Goal: Information Seeking & Learning: Compare options

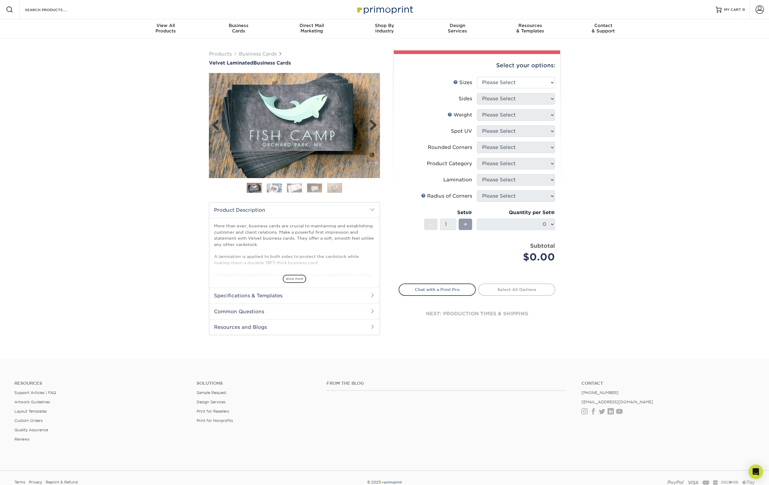
click at [317, 111] on img at bounding box center [294, 125] width 171 height 171
click at [278, 188] on img at bounding box center [274, 187] width 15 height 9
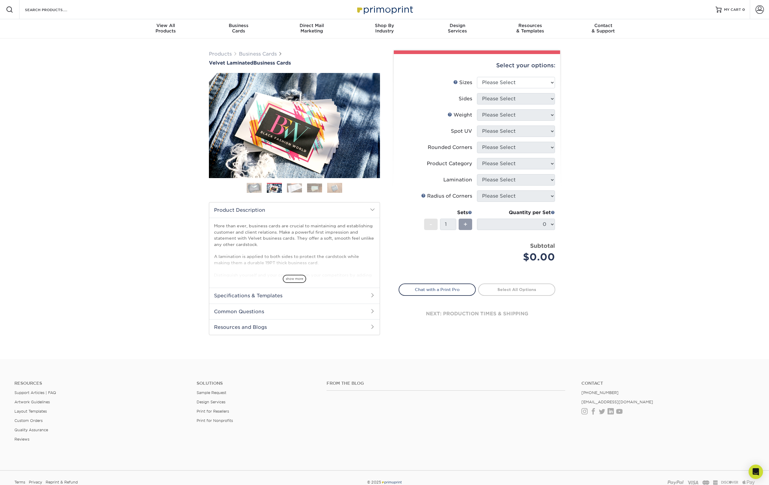
click at [293, 189] on img at bounding box center [294, 187] width 15 height 9
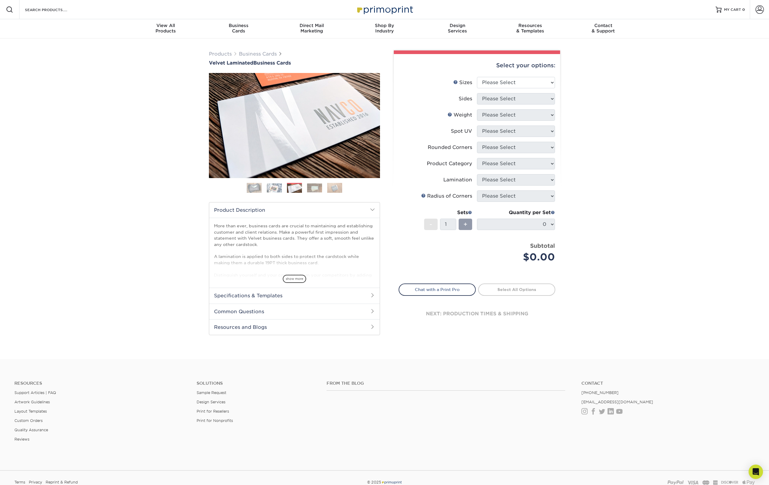
click at [305, 189] on ol at bounding box center [294, 190] width 171 height 14
click at [314, 190] on img at bounding box center [314, 187] width 15 height 9
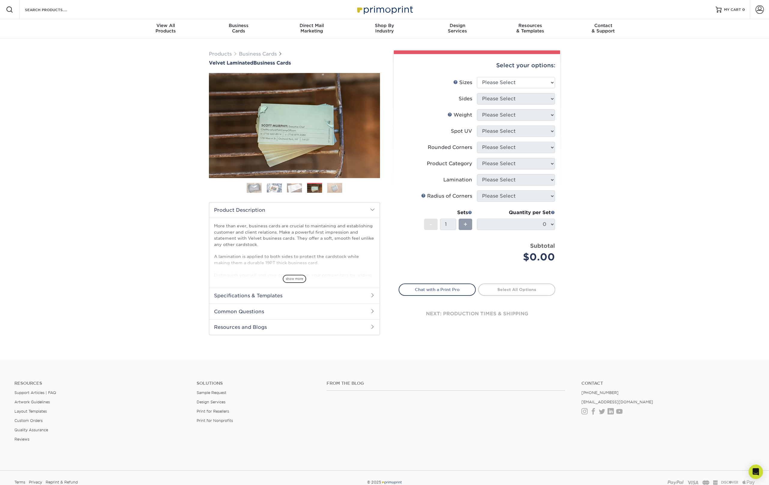
click at [335, 191] on img at bounding box center [334, 188] width 15 height 11
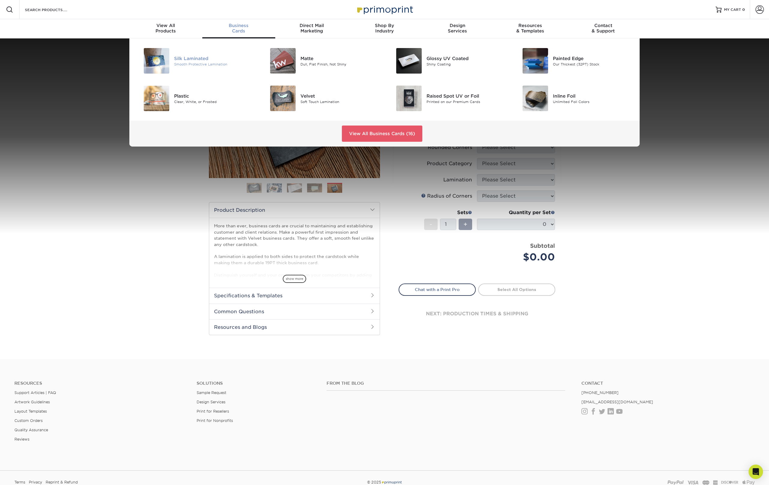
click at [206, 58] on div "Silk Laminated" at bounding box center [214, 58] width 80 height 7
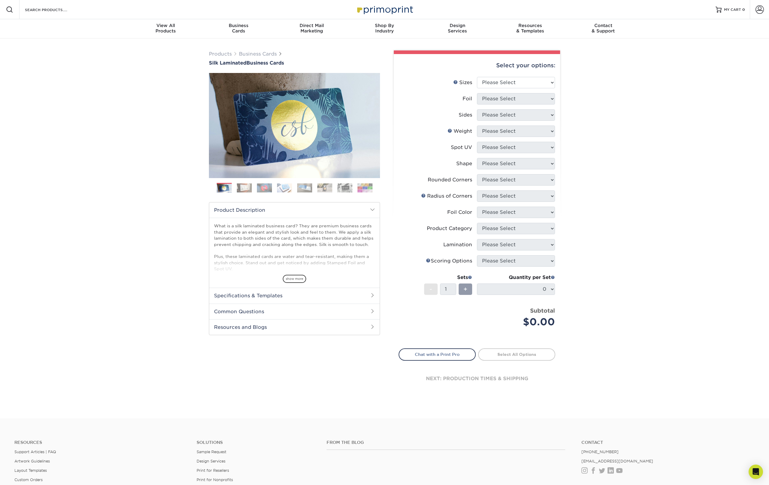
click at [241, 188] on img at bounding box center [244, 187] width 15 height 9
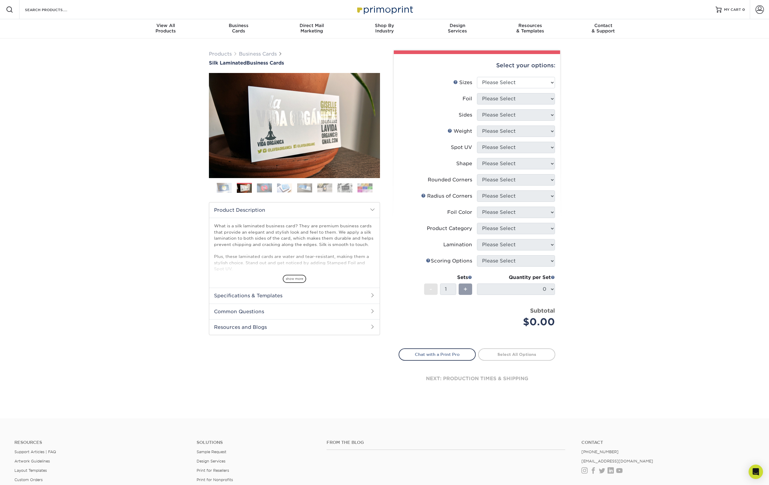
click at [258, 188] on img at bounding box center [264, 187] width 15 height 9
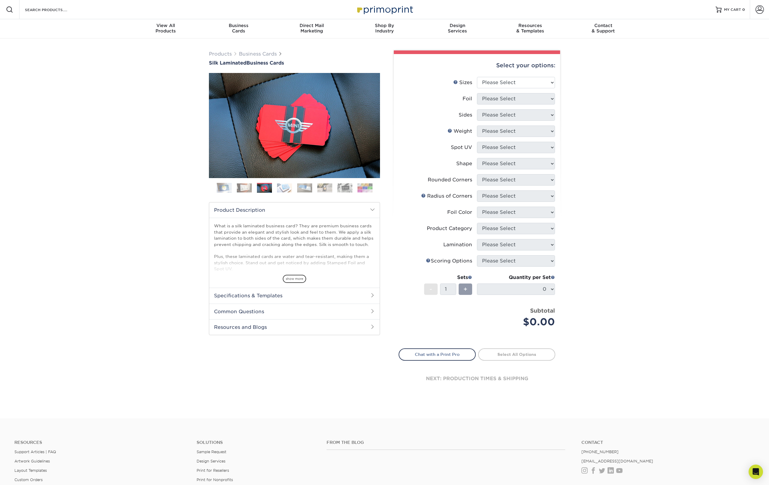
click at [279, 189] on img at bounding box center [284, 187] width 15 height 9
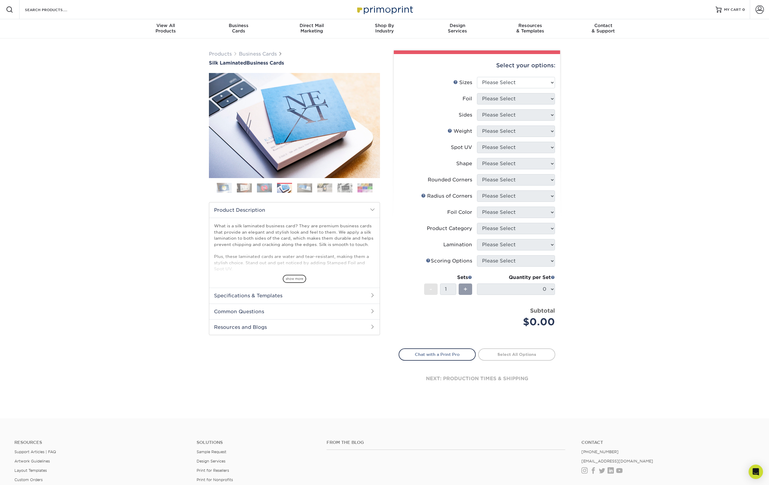
click at [319, 190] on img at bounding box center [324, 187] width 15 height 9
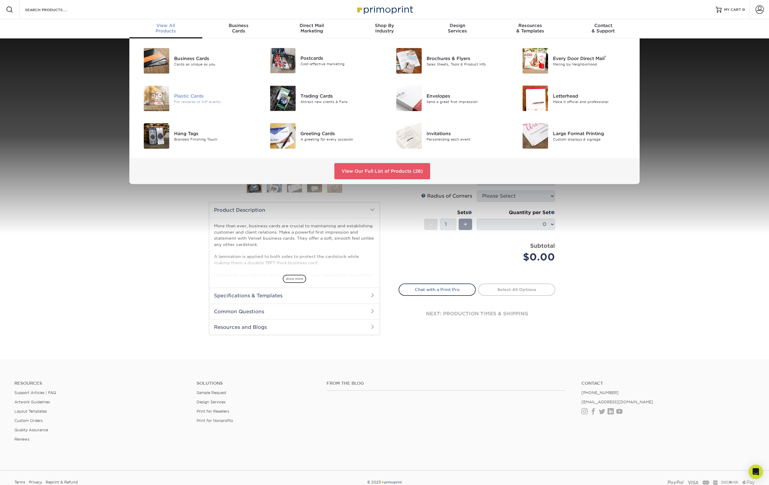
click at [202, 98] on div "Plastic Cards" at bounding box center [214, 95] width 80 height 7
